Goal: Information Seeking & Learning: Learn about a topic

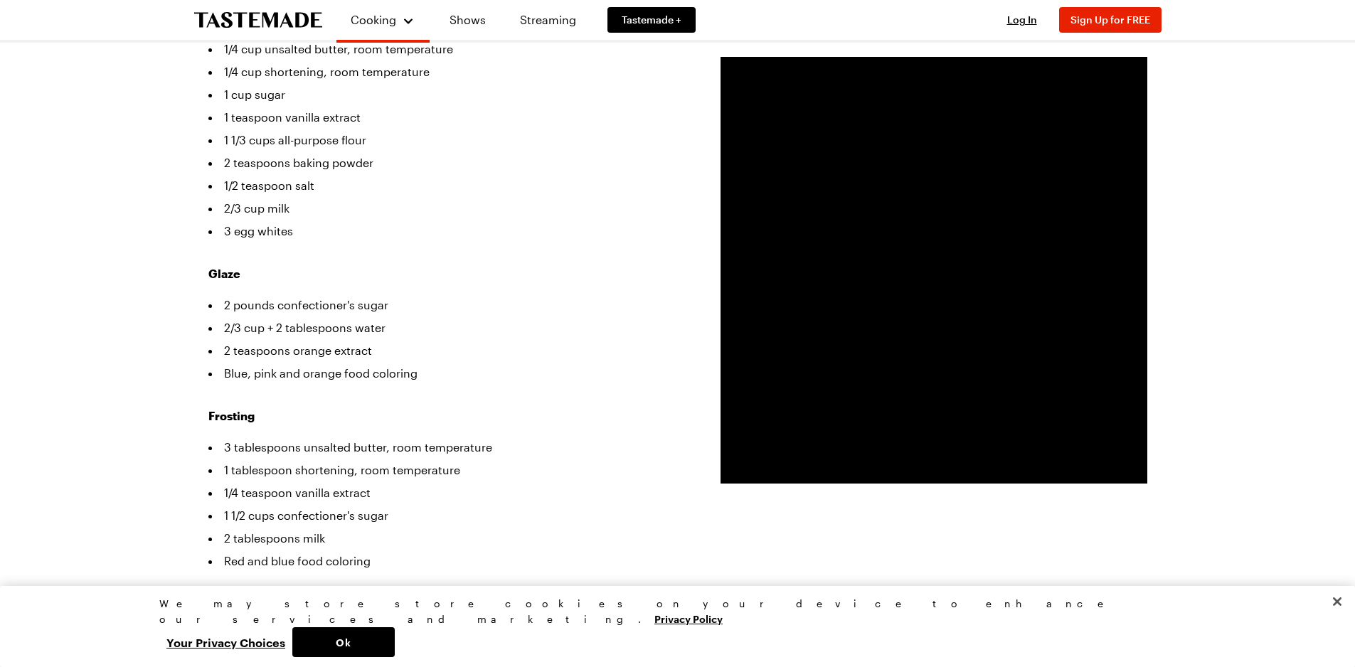
scroll to position [427, 0]
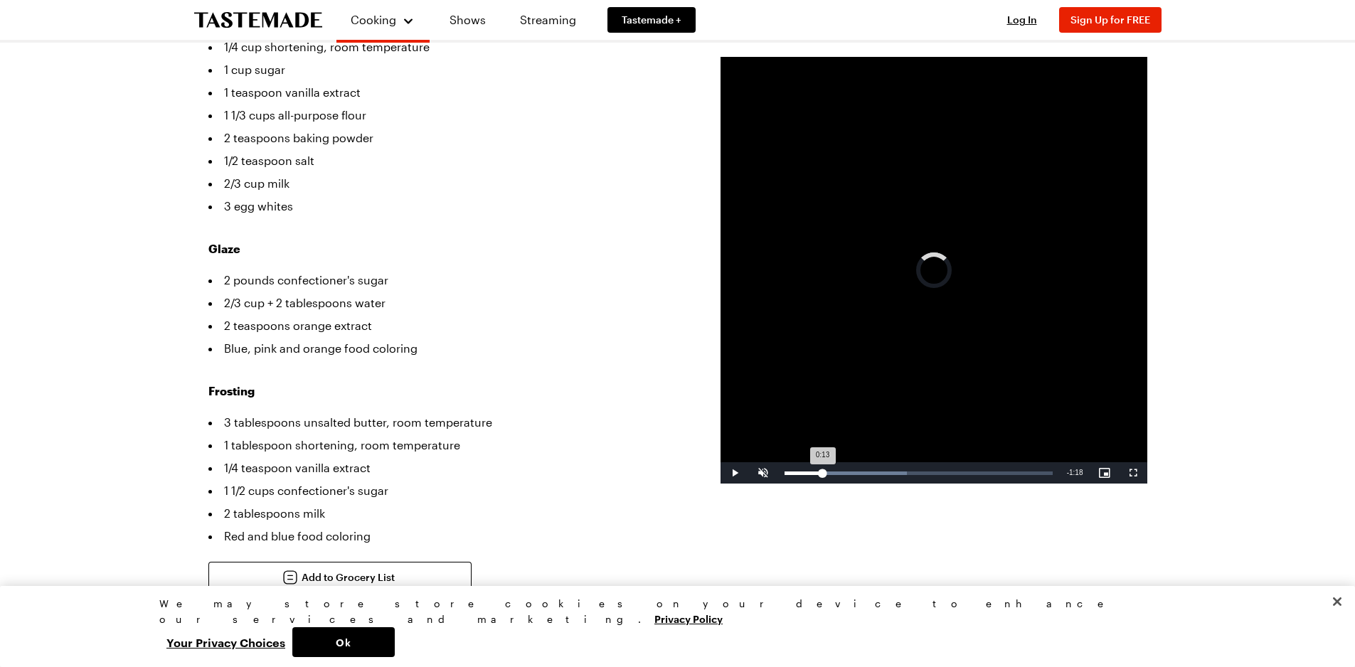
click at [822, 468] on div "Loaded : 45.66% 0:13 0:13" at bounding box center [918, 472] width 282 height 21
click at [839, 475] on div "Loaded : 52.19% 0:18 0:13" at bounding box center [918, 472] width 282 height 21
click at [866, 479] on div "Loaded : 58.71% 0:26 0:19" at bounding box center [918, 472] width 282 height 21
click at [885, 469] on div "Loaded : 65.23% 0:34 0:28" at bounding box center [918, 472] width 282 height 21
click at [909, 472] on div "Loaded : 78.22% 0:42 0:42" at bounding box center [919, 474] width 268 height 4
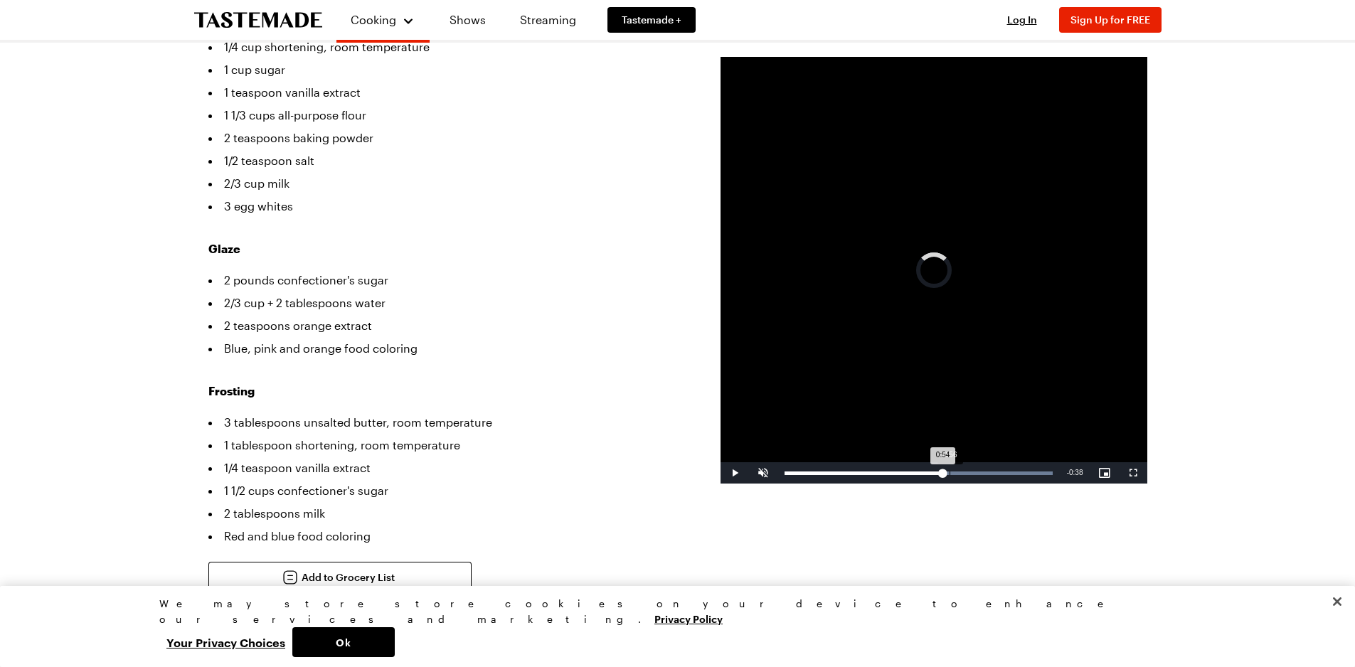
click at [949, 469] on div "Loaded : 100.00% 0:56 0:54" at bounding box center [918, 472] width 282 height 21
click at [987, 472] on div "Loaded : 100.00% 1:09 1:05" at bounding box center [919, 474] width 268 height 4
click at [998, 477] on div "Loaded : 100.00% 1:13 1:09" at bounding box center [918, 472] width 282 height 21
click at [1011, 482] on div "Loaded : 100.00% 1:17 1:13" at bounding box center [918, 472] width 282 height 21
click at [732, 218] on video "Video Player" at bounding box center [934, 270] width 427 height 427
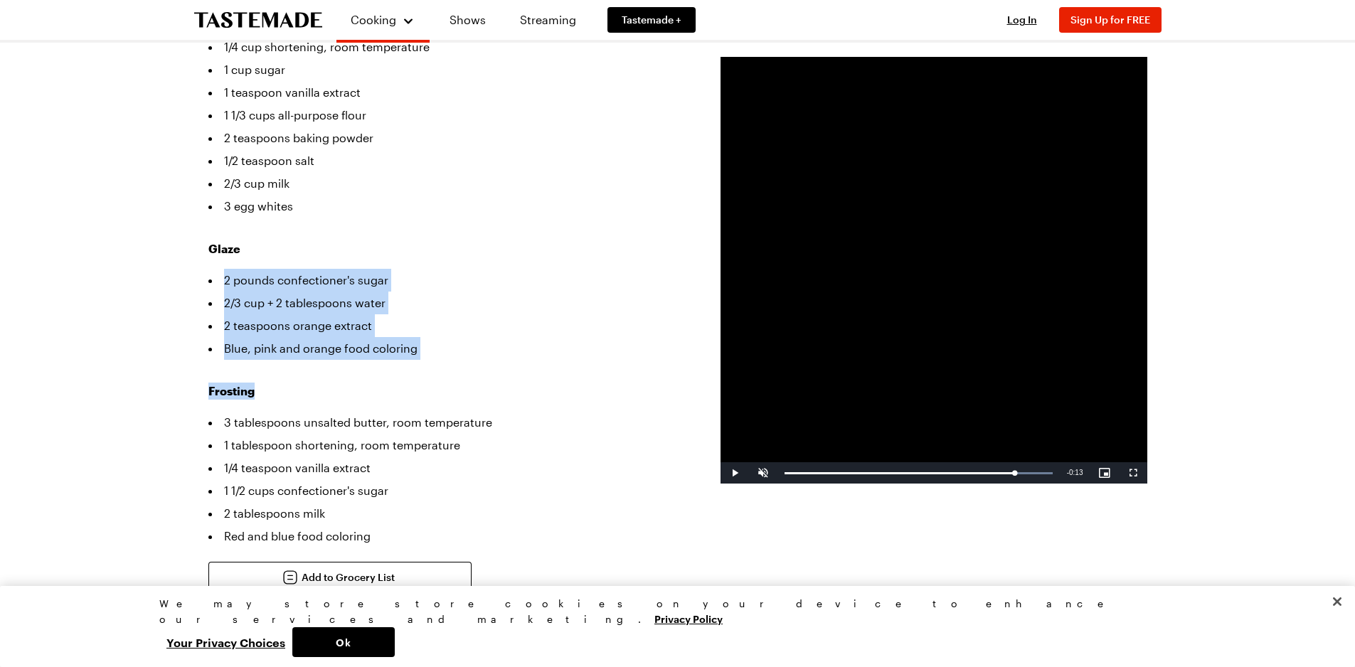
drag, startPoint x: 223, startPoint y: 247, endPoint x: 471, endPoint y: 337, distance: 263.5
click at [471, 337] on div "Cake Batter 1/4 cup unsalted butter, room temperature 1/4 cup shortening, room …" at bounding box center [442, 265] width 469 height 563
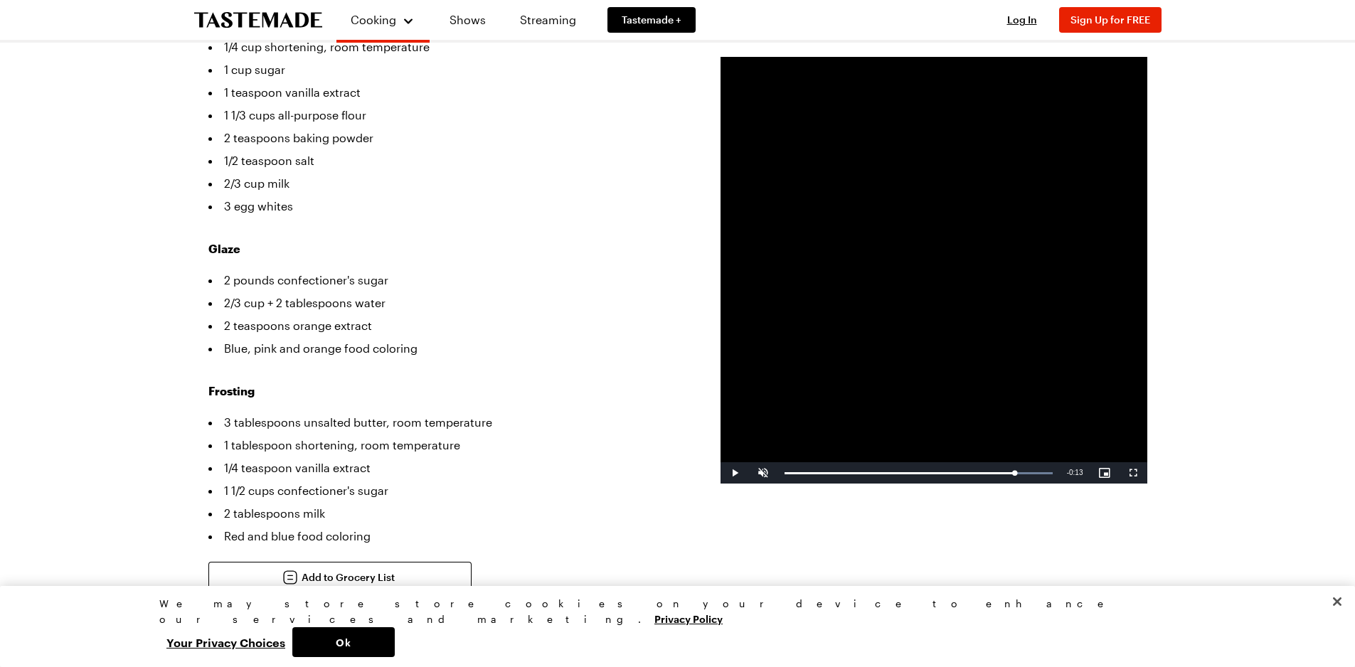
drag, startPoint x: 137, startPoint y: 223, endPoint x: 507, endPoint y: 332, distance: 385.8
click at [516, 336] on div "Cake Batter 1/4 cup unsalted butter, room temperature 1/4 cup shortening, room …" at bounding box center [442, 265] width 469 height 563
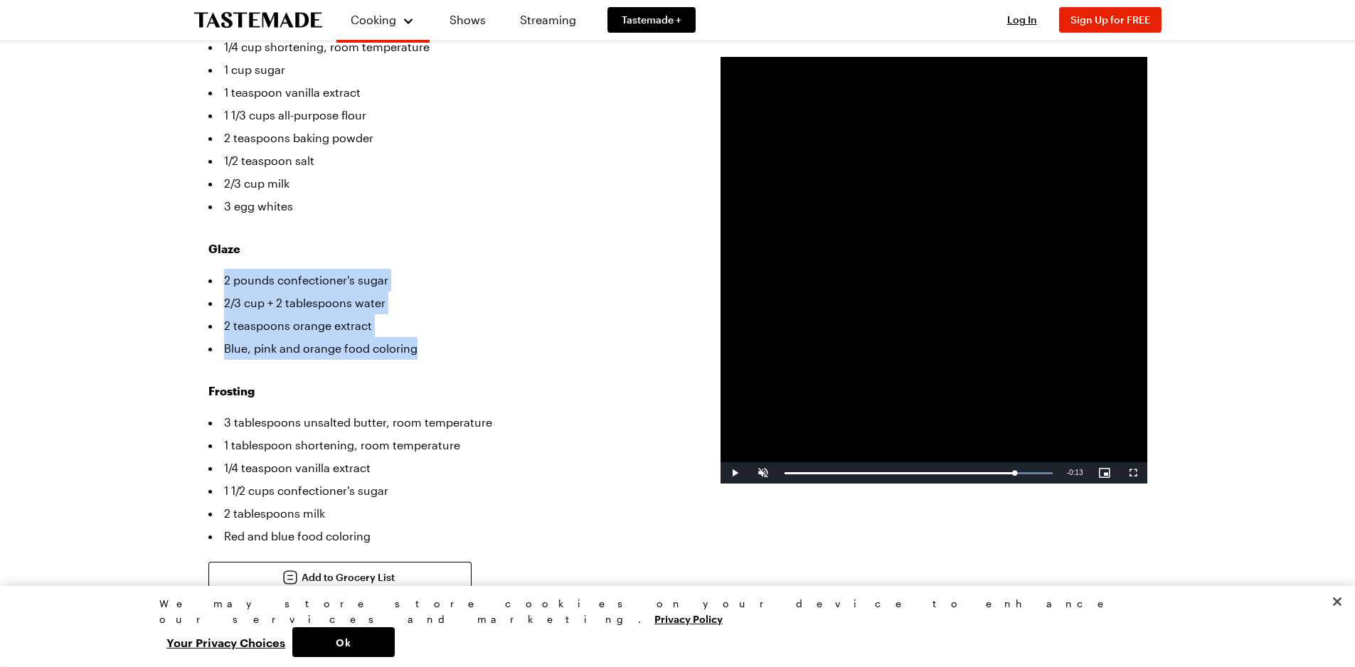
drag, startPoint x: 354, startPoint y: 300, endPoint x: 219, endPoint y: 257, distance: 141.1
click at [219, 269] on ul "2 pounds confectioner's sugar 2/3 cup + 2 tablespoons water 2 teaspoons orange …" at bounding box center [442, 314] width 469 height 91
copy ul "2 pounds confectioner's sugar 2/3 cup + 2 tablespoons water 2 teaspoons orange …"
